Goal: Check status: Check status

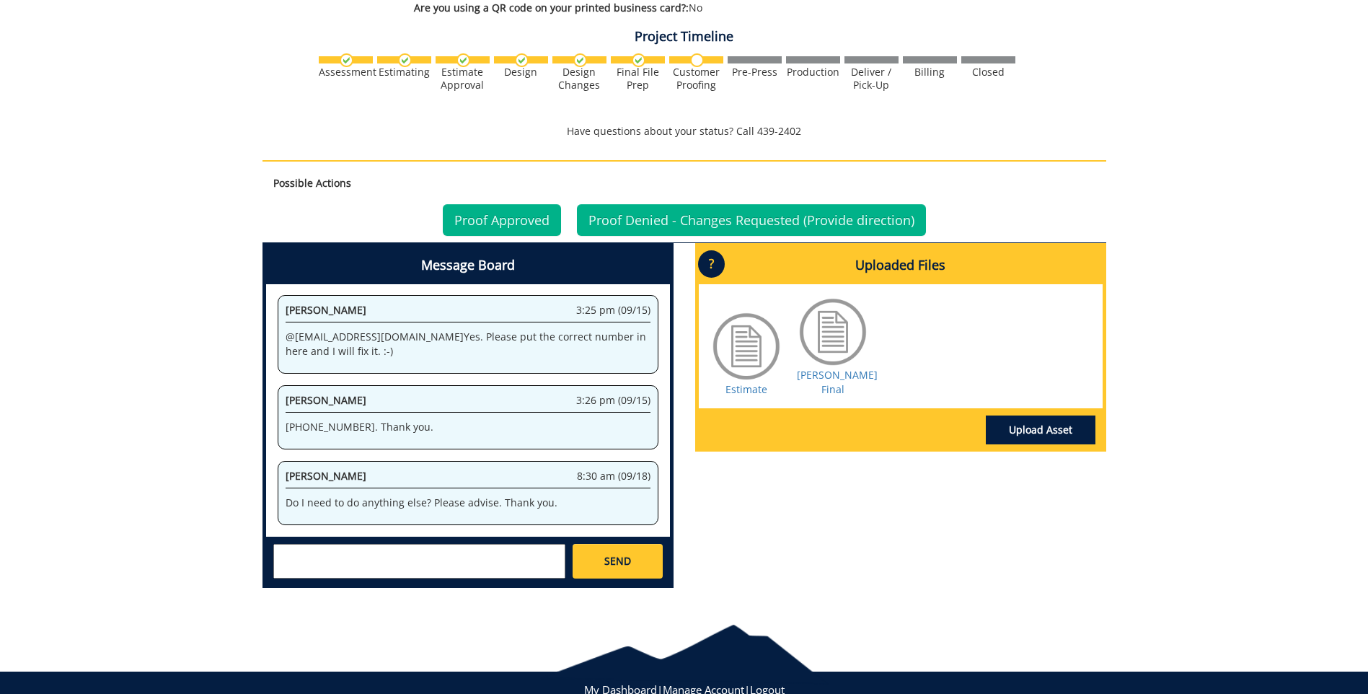
scroll to position [842, 0]
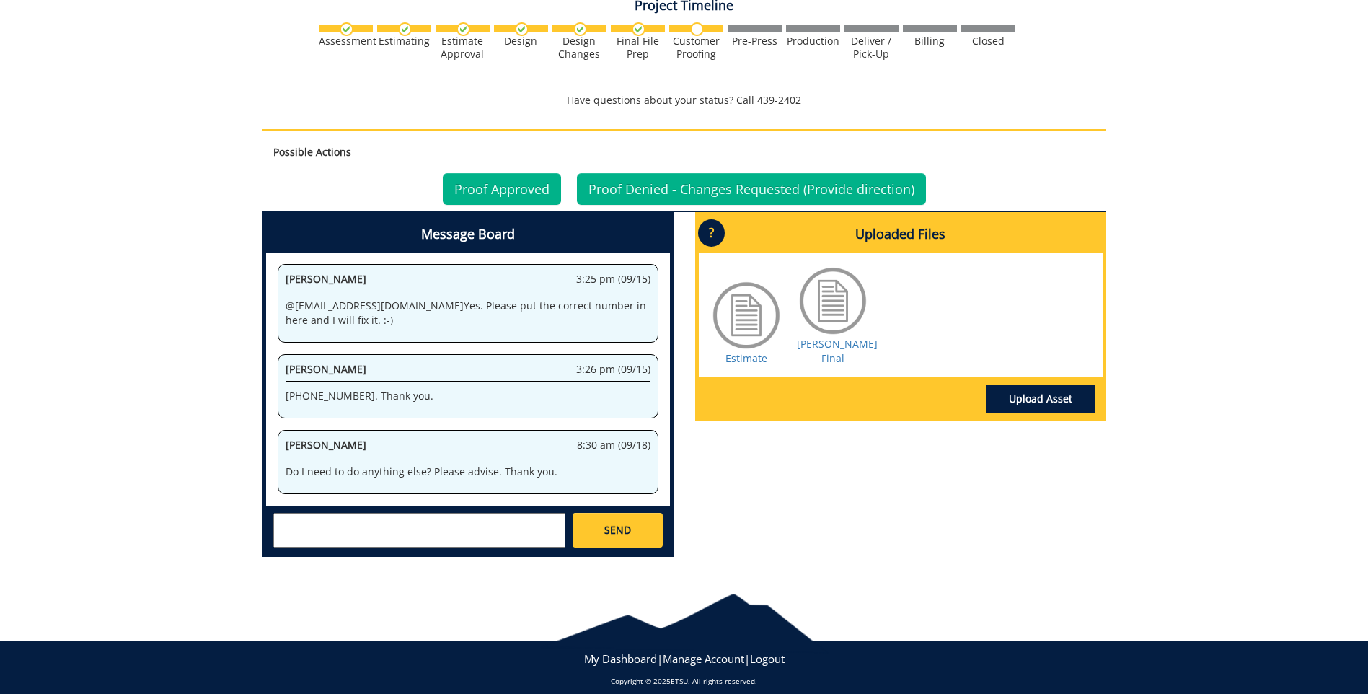
click at [740, 301] on div at bounding box center [746, 315] width 72 height 72
click at [745, 297] on div at bounding box center [746, 315] width 72 height 72
click at [500, 173] on link "Proof Approved" at bounding box center [502, 189] width 118 height 32
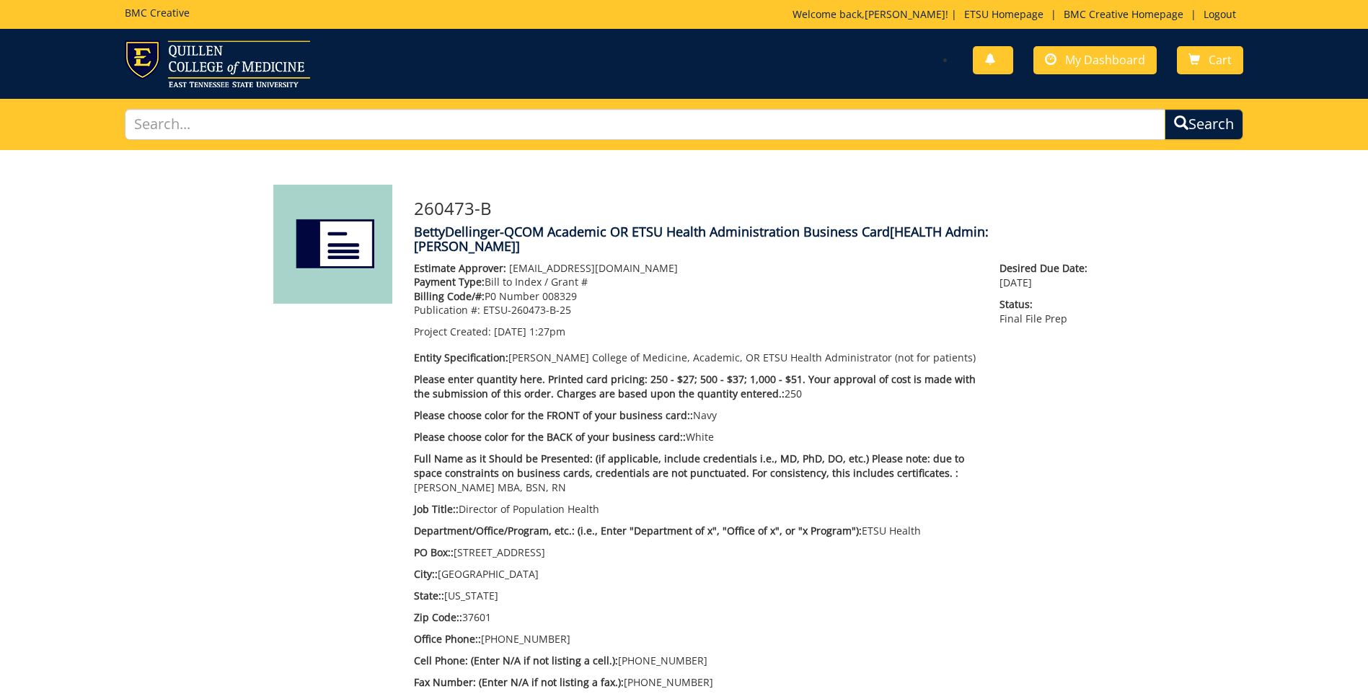
scroll to position [300, 0]
click at [1107, 55] on span "My Dashboard" at bounding box center [1105, 60] width 80 height 16
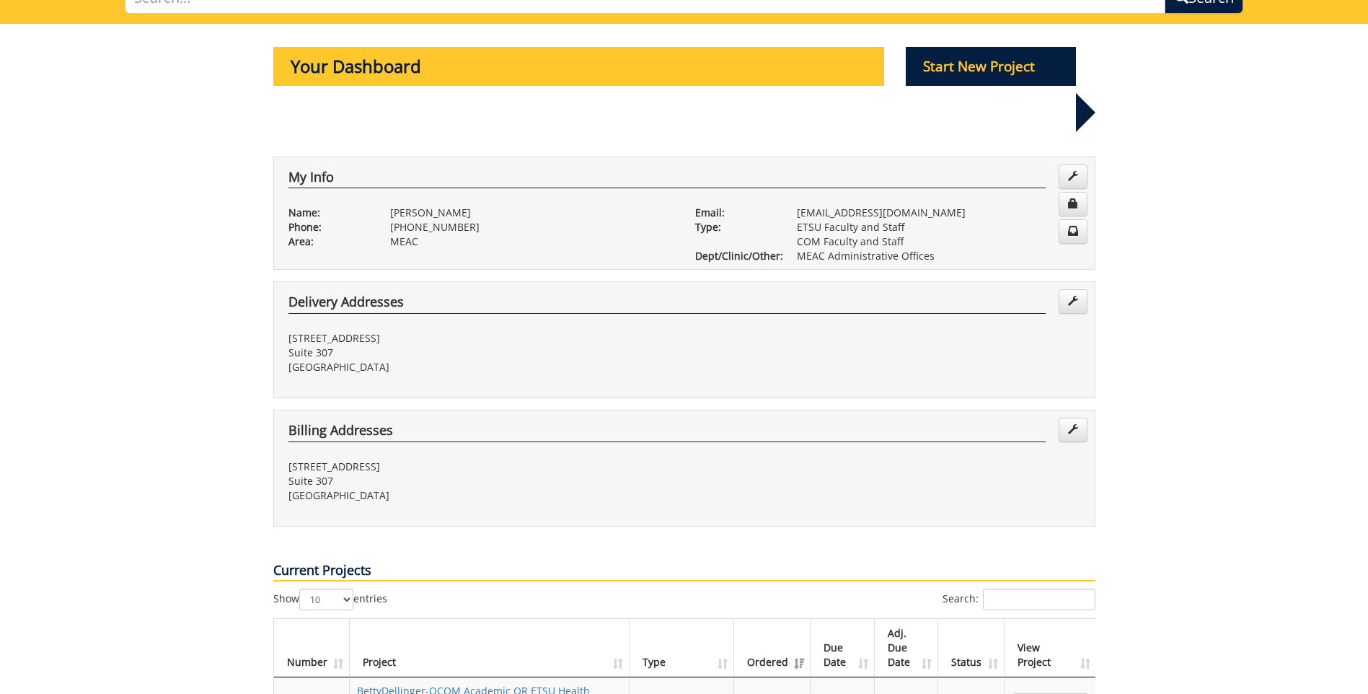
scroll to position [360, 0]
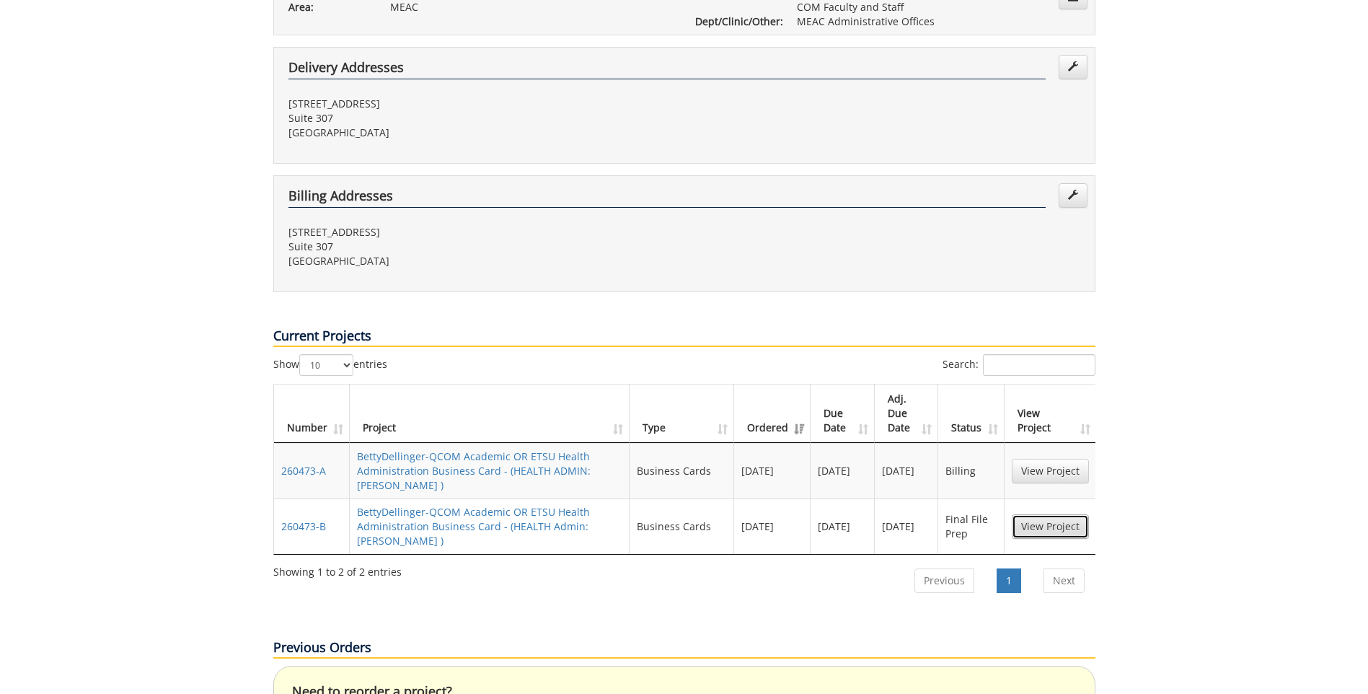
click at [1069, 514] on link "View Project" at bounding box center [1050, 526] width 77 height 25
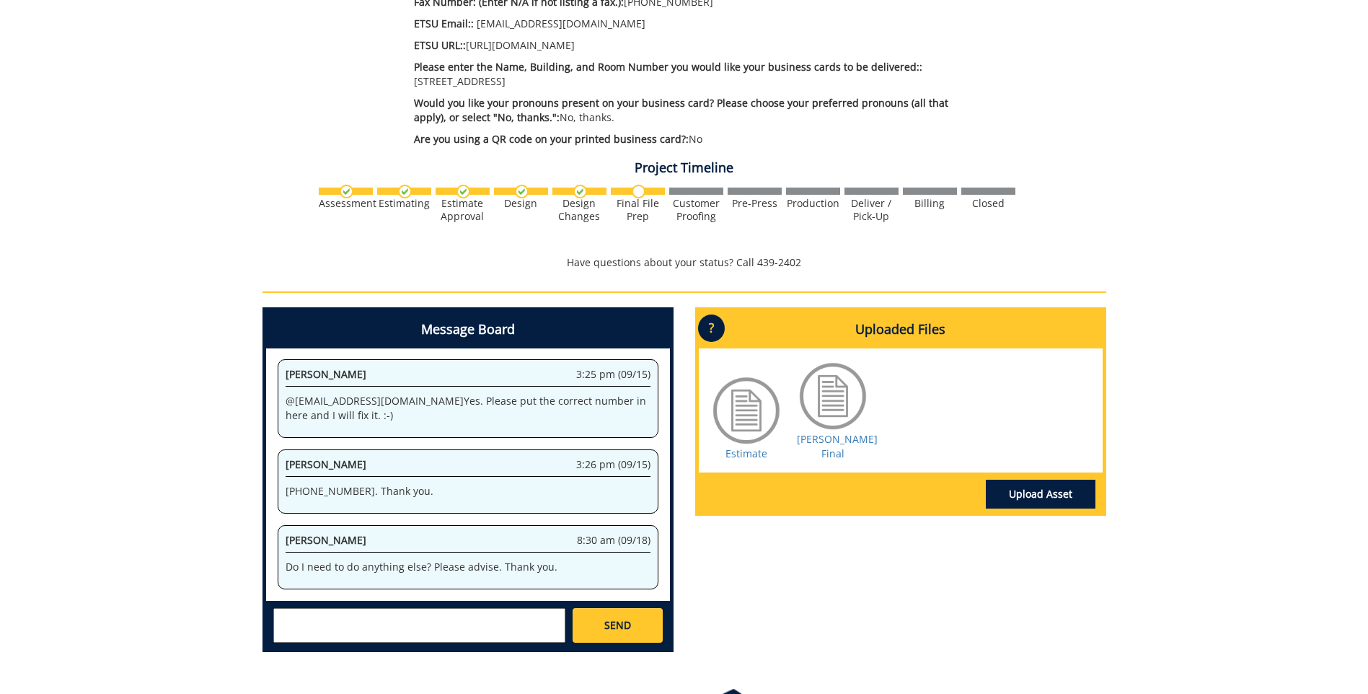
scroll to position [775, 0]
